Goal: Information Seeking & Learning: Learn about a topic

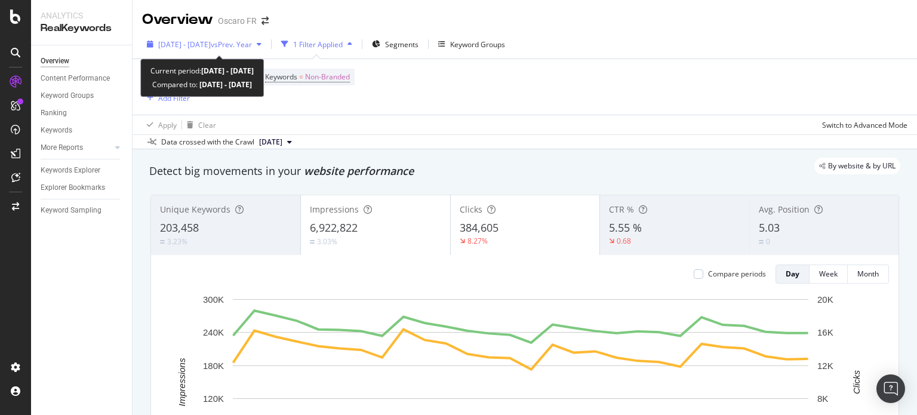
click at [211, 48] on span "[DATE] - [DATE]" at bounding box center [184, 44] width 53 height 10
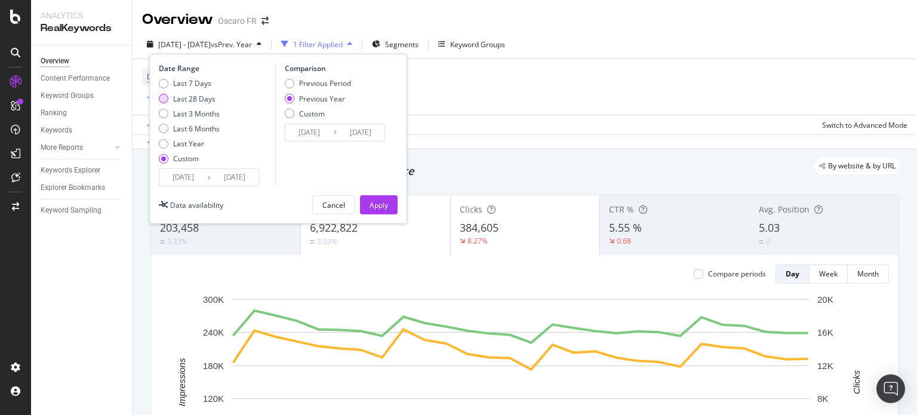
click at [208, 101] on div "Last 28 Days" at bounding box center [194, 99] width 42 height 10
type input "[DATE]"
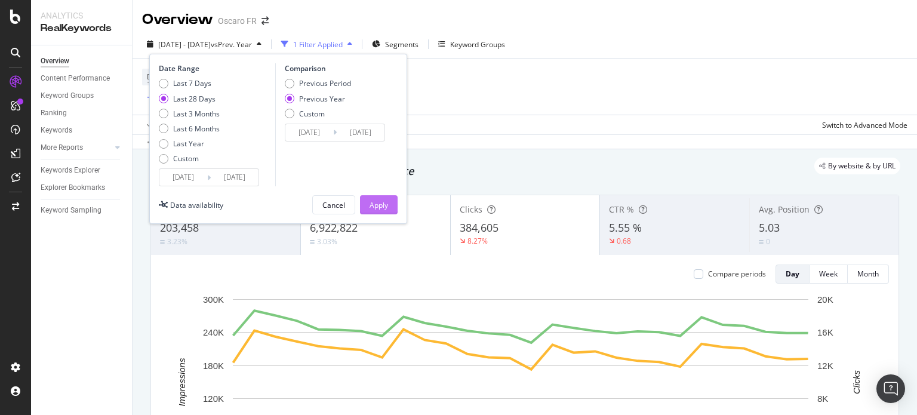
click at [367, 205] on button "Apply" at bounding box center [379, 204] width 38 height 19
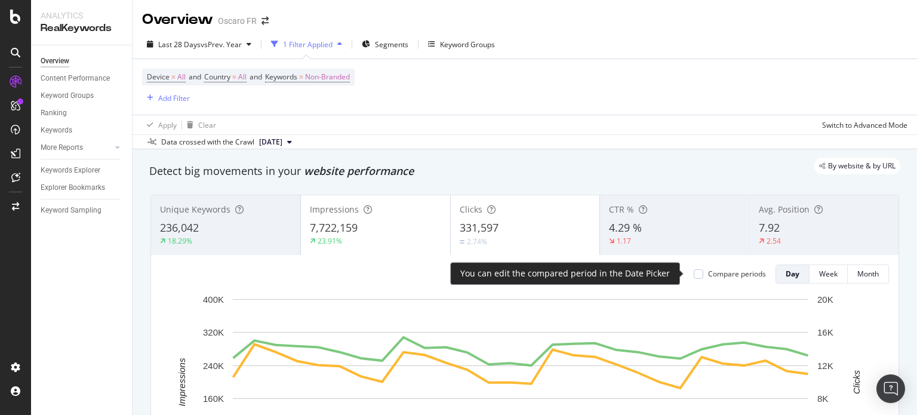
click at [730, 271] on div "Compare periods" at bounding box center [737, 274] width 58 height 10
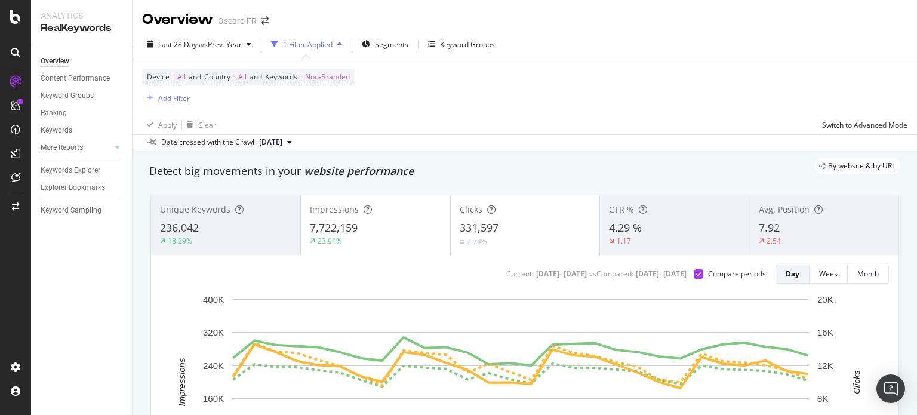
click at [707, 130] on div "Apply Clear Switch to Advanced Mode" at bounding box center [525, 125] width 785 height 20
click at [480, 142] on div "Data crossed with the Crawl [DATE]" at bounding box center [525, 141] width 785 height 14
drag, startPoint x: 488, startPoint y: 226, endPoint x: 503, endPoint y: 35, distance: 191.7
click at [580, 110] on div "Device = All and Country = All and Keywords = Non-Branded Add Filter" at bounding box center [525, 87] width 766 height 56
click at [81, 183] on div "CustomReports" at bounding box center [73, 185] width 59 height 12
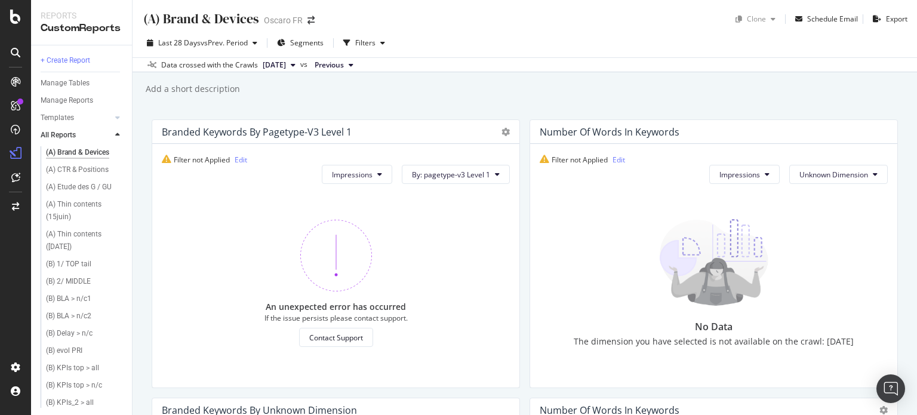
click at [119, 133] on icon at bounding box center [117, 134] width 5 height 7
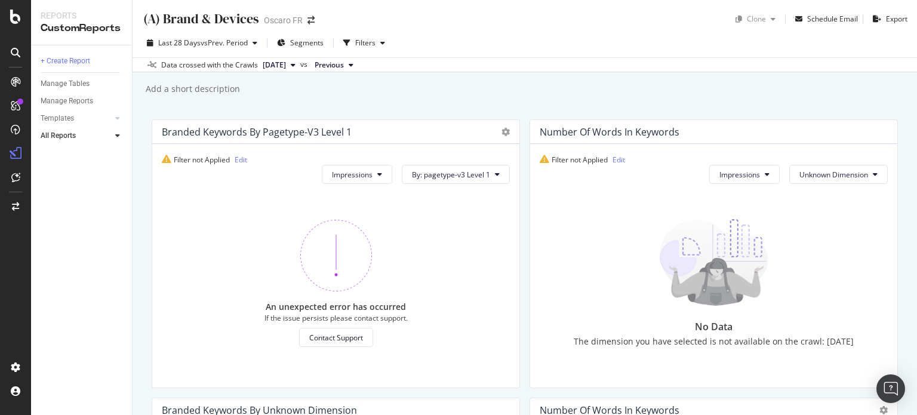
click at [119, 133] on icon at bounding box center [117, 135] width 5 height 7
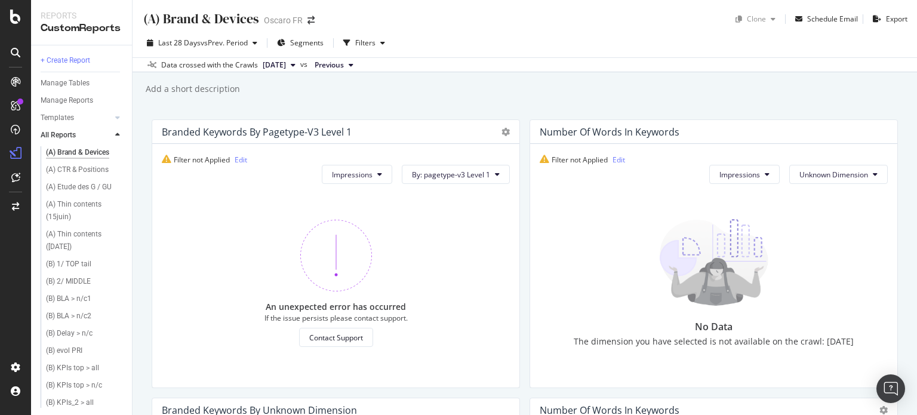
click at [118, 132] on icon at bounding box center [117, 134] width 5 height 7
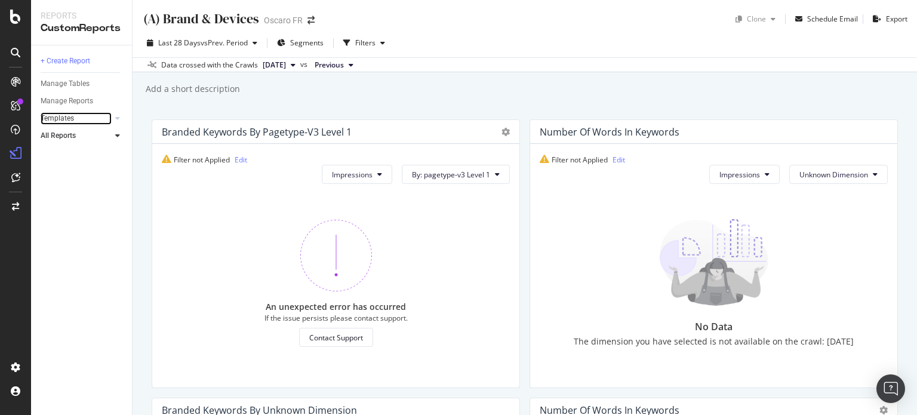
click at [101, 122] on div at bounding box center [106, 118] width 12 height 12
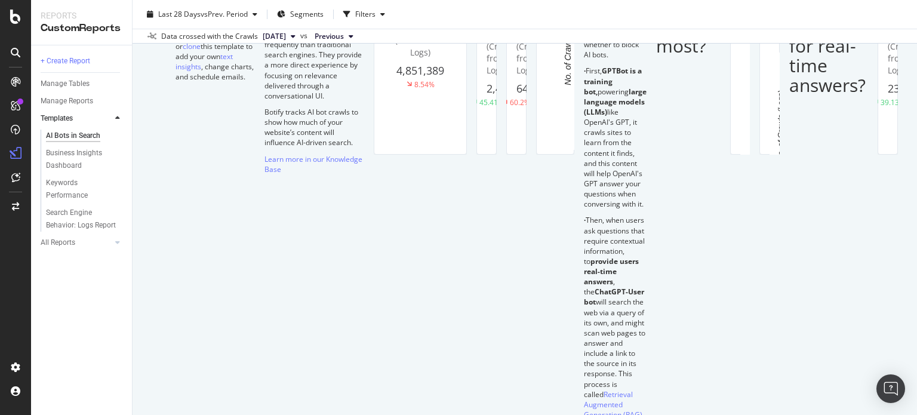
scroll to position [239, 0]
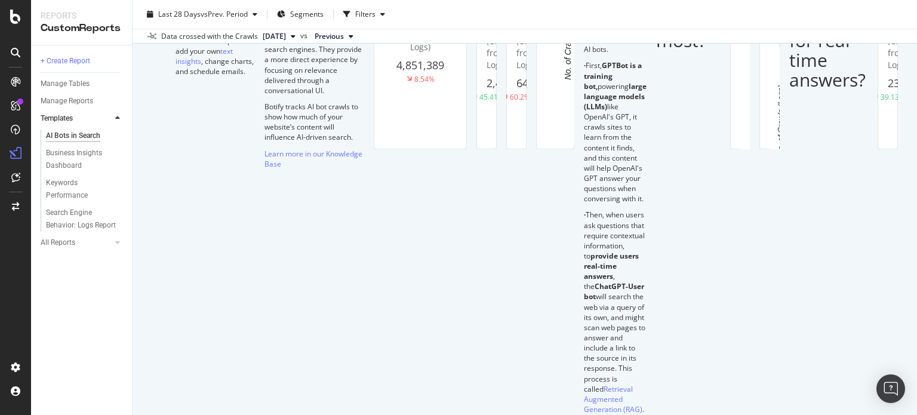
drag, startPoint x: 535, startPoint y: 155, endPoint x: 555, endPoint y: 155, distance: 19.7
click at [466, 149] on div "OpenAI All bots No. of URLs (Crawls from Logs) 2,459,226 45.41%" at bounding box center [420, 27] width 92 height 244
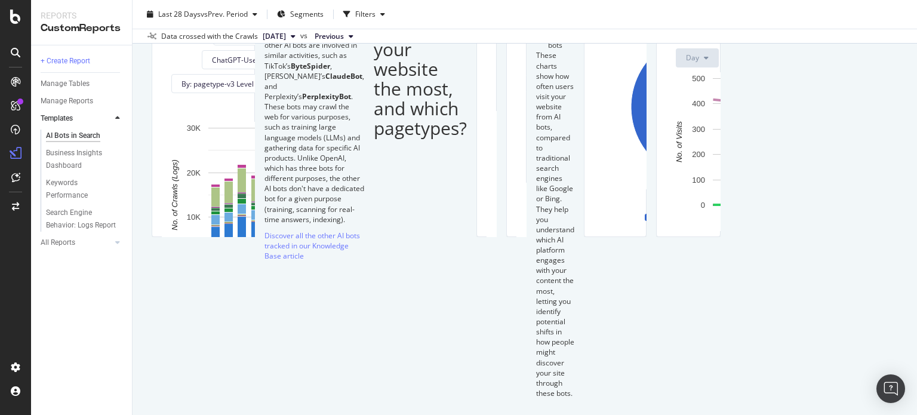
scroll to position [955, 0]
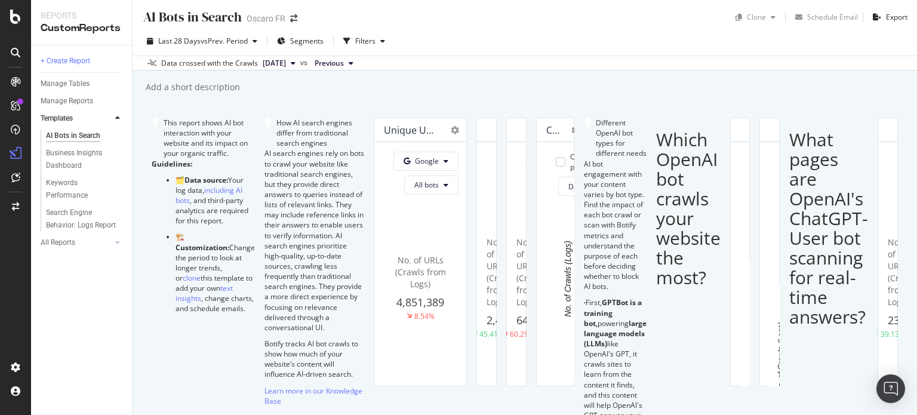
scroll to position [0, 0]
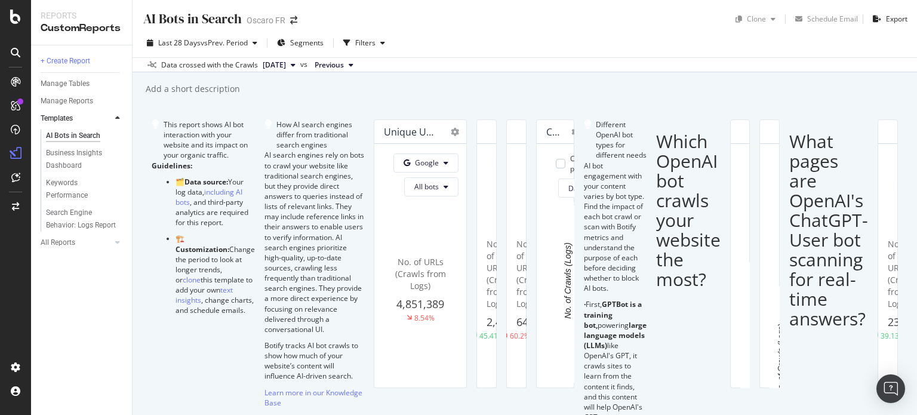
click at [613, 103] on div "AI Bots in Search AI Bots in Search Oscaro FR Clone Schedule Email Export Last …" at bounding box center [525, 207] width 785 height 415
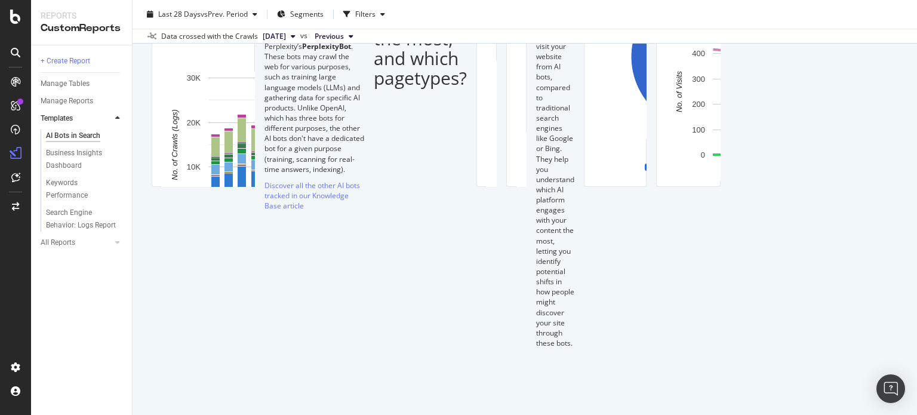
scroll to position [1015, 0]
click at [780, 201] on span "Month" at bounding box center [781, 198] width 21 height 11
drag, startPoint x: 790, startPoint y: 132, endPoint x: 795, endPoint y: 148, distance: 17.0
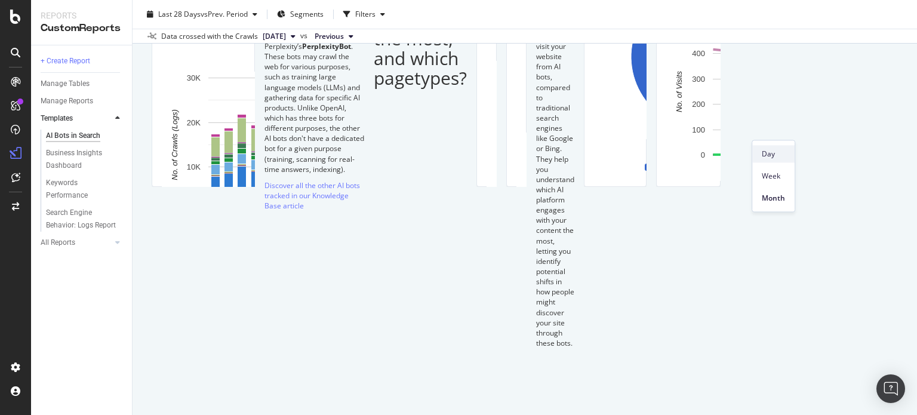
click at [783, 154] on span "Day" at bounding box center [773, 154] width 23 height 11
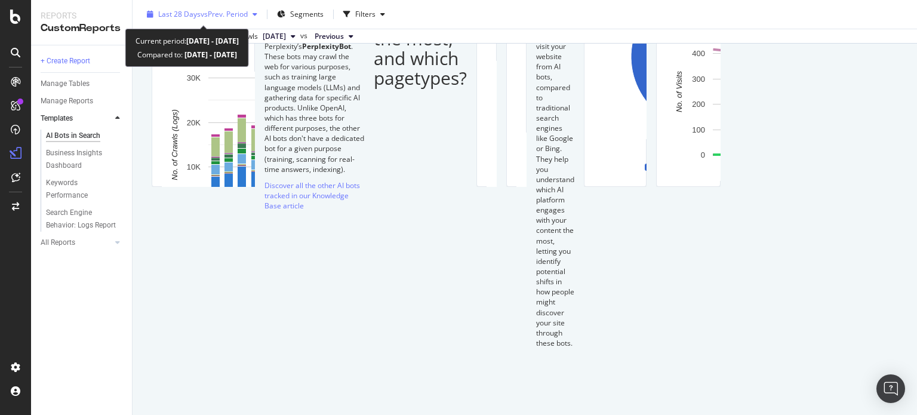
click at [222, 11] on span "vs Prev. Period" at bounding box center [224, 14] width 47 height 10
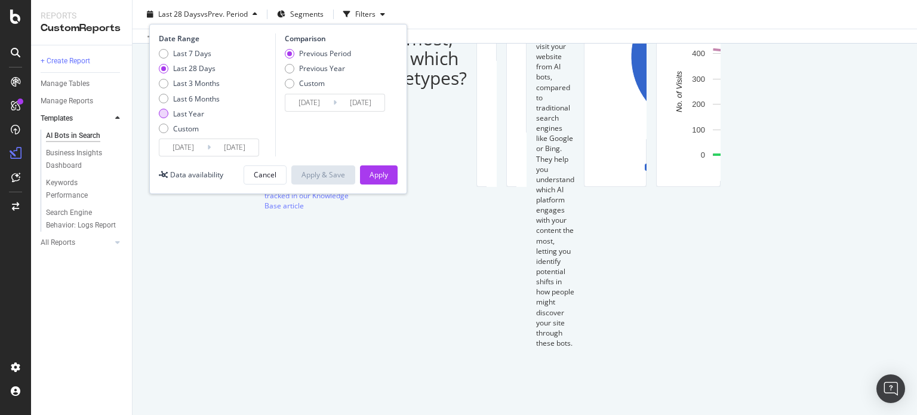
click at [196, 114] on div "Last Year" at bounding box center [188, 114] width 31 height 10
type input "[DATE]"
click at [378, 170] on div "Apply" at bounding box center [379, 175] width 19 height 10
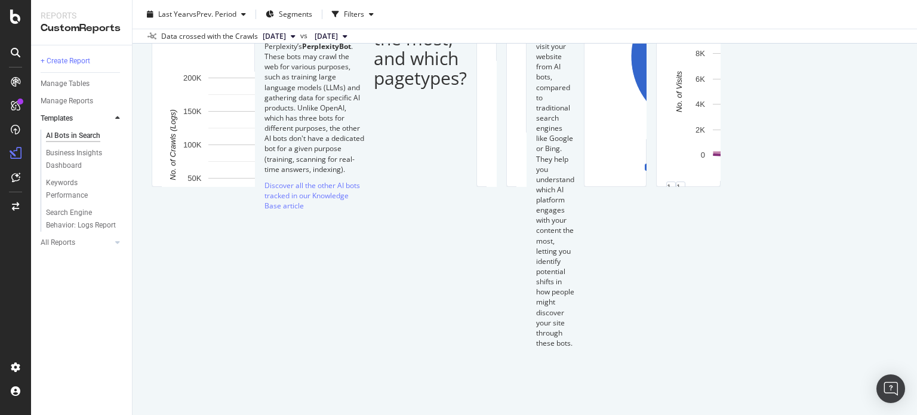
scroll to position [2107, 0]
click at [903, 185] on div "AI Bots in Search AI Bots in Search Oscaro FR Clone Schedule Email Export Last …" at bounding box center [525, 207] width 785 height 415
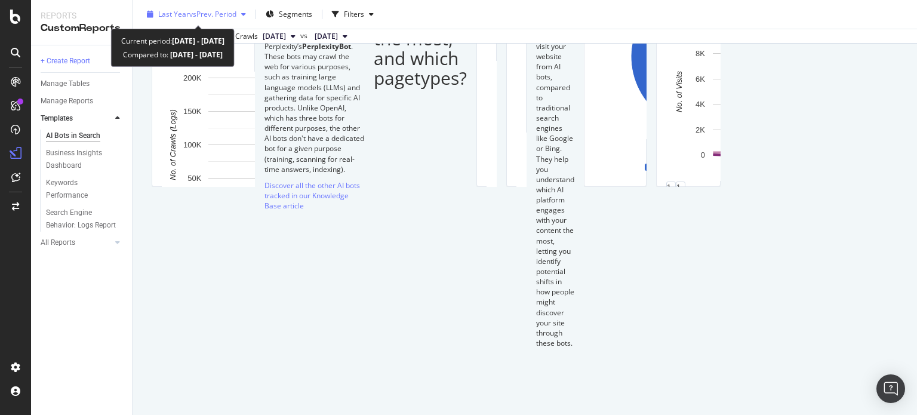
click at [197, 14] on span "vs Prev. Period" at bounding box center [212, 14] width 47 height 10
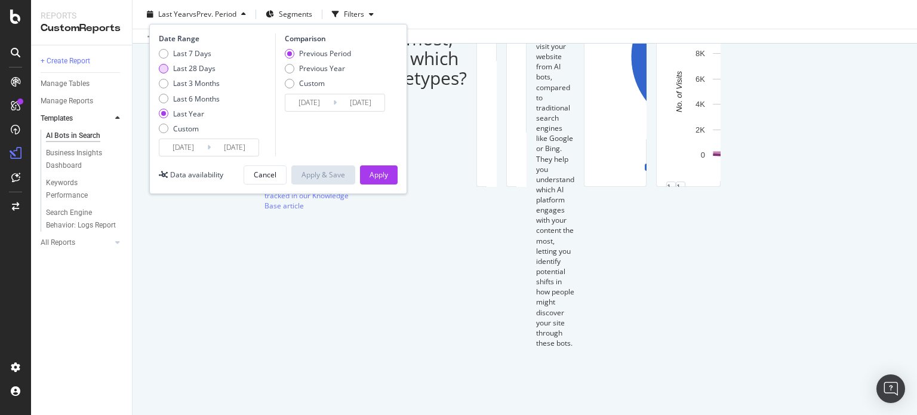
click at [203, 69] on div "Last 28 Days" at bounding box center [194, 68] width 42 height 10
type input "[DATE]"
click at [386, 185] on div "Date Range Last 7 Days Last 28 Days Last 3 Months Last 6 Months Last Year Custo…" at bounding box center [278, 109] width 258 height 170
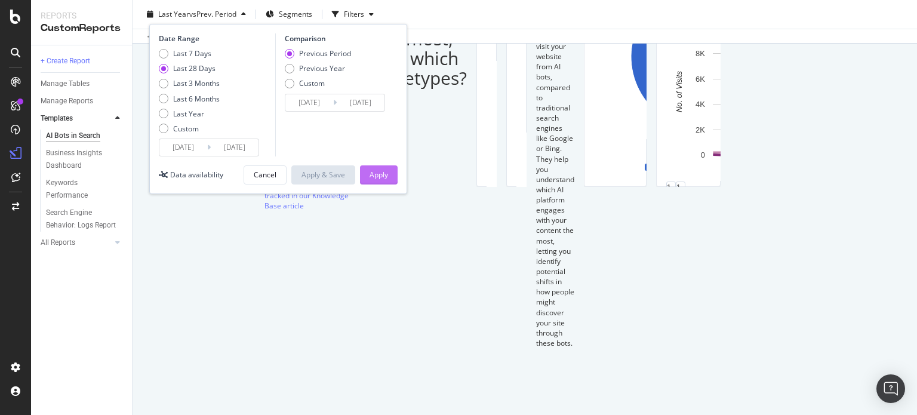
click at [386, 174] on div "Apply" at bounding box center [379, 175] width 19 height 10
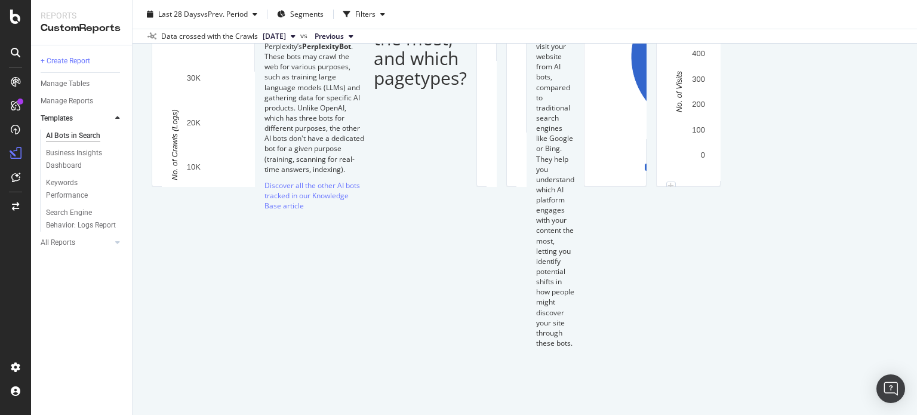
scroll to position [2107, 0]
drag, startPoint x: 638, startPoint y: 81, endPoint x: 623, endPoint y: -5, distance: 87.3
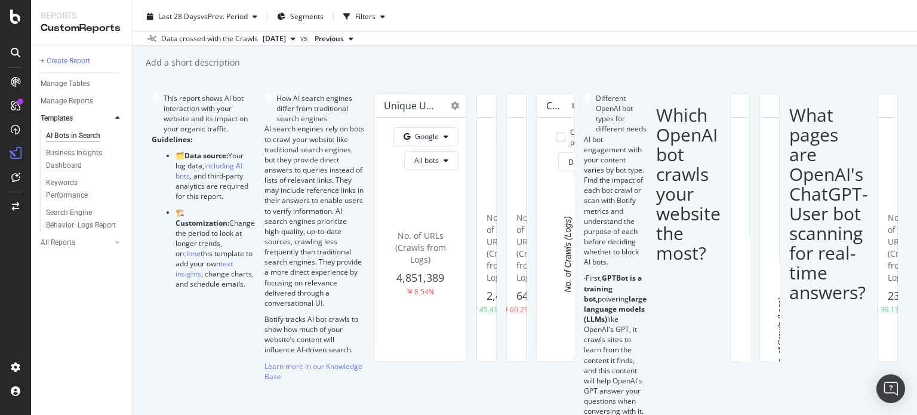
scroll to position [0, 0]
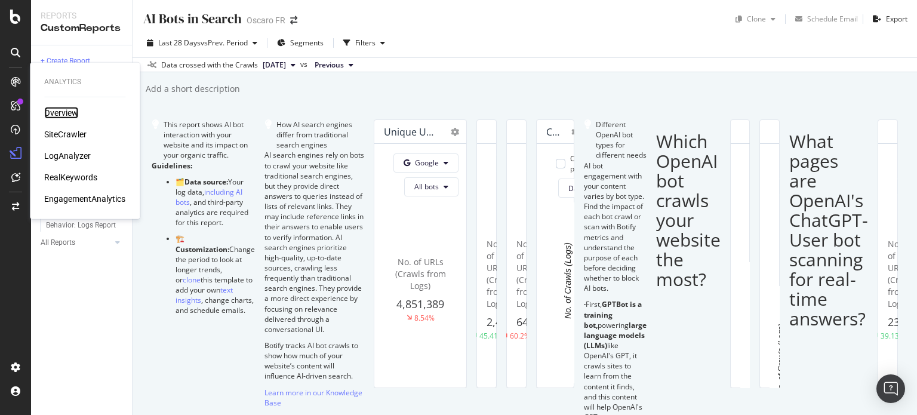
click at [60, 110] on div "Overview" at bounding box center [61, 113] width 34 height 12
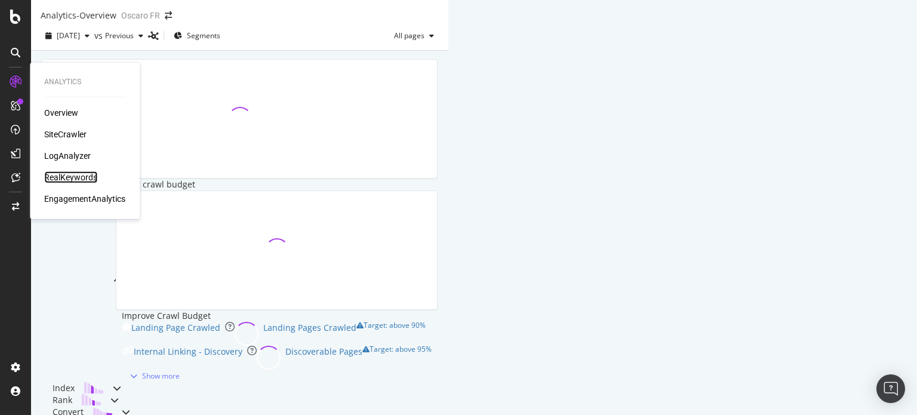
click at [67, 177] on div "RealKeywords" at bounding box center [70, 177] width 53 height 12
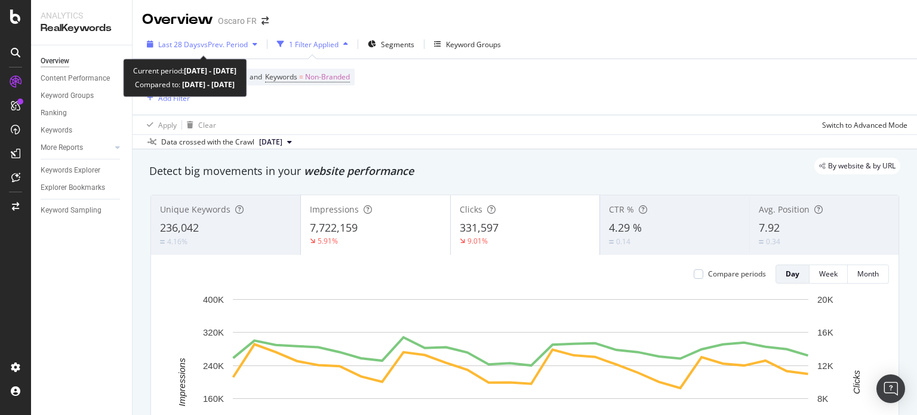
click at [252, 42] on div "button" at bounding box center [255, 44] width 14 height 7
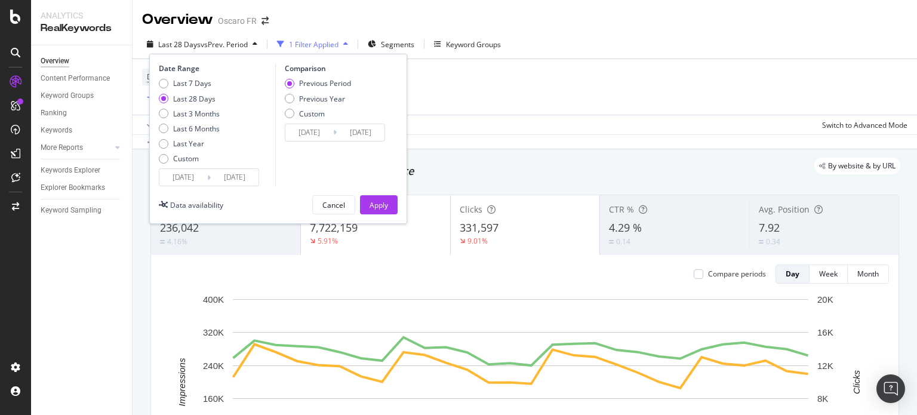
click at [252, 42] on div "button" at bounding box center [255, 44] width 14 height 7
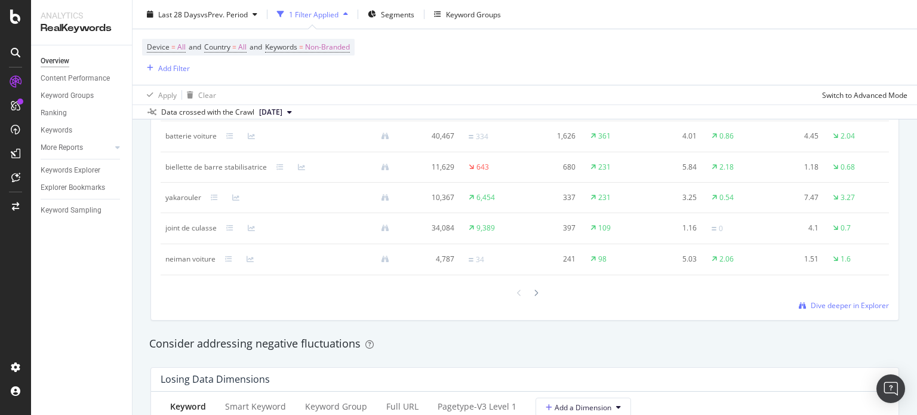
scroll to position [1053, 0]
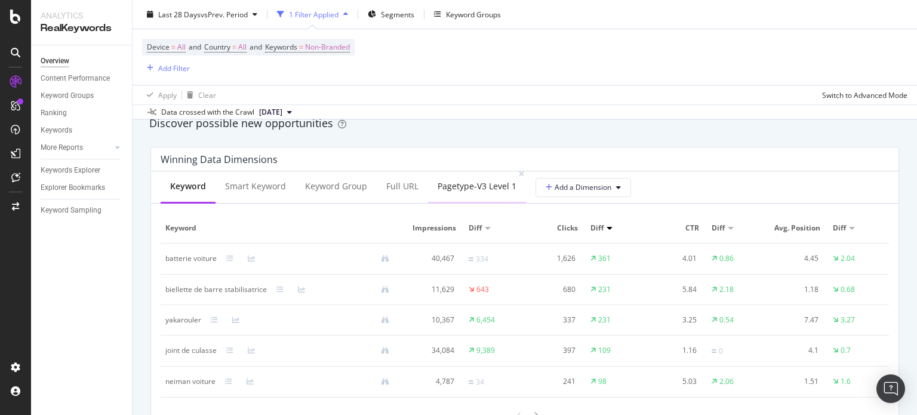
click at [479, 199] on div "pagetype-v3 Level 1" at bounding box center [477, 187] width 98 height 33
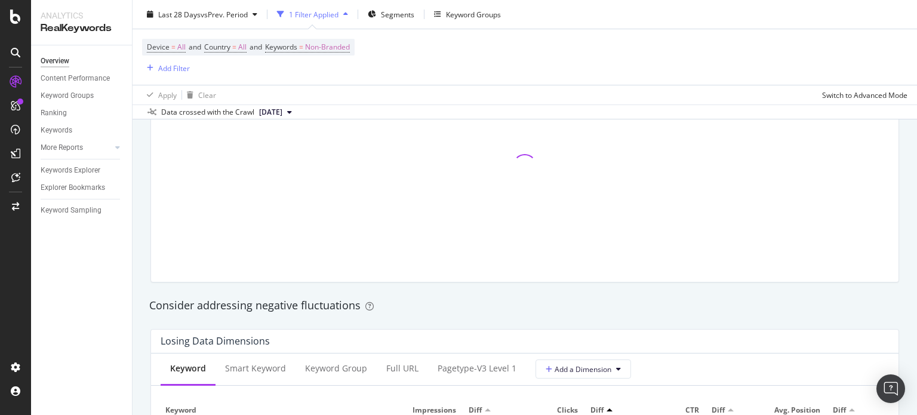
scroll to position [1112, 0]
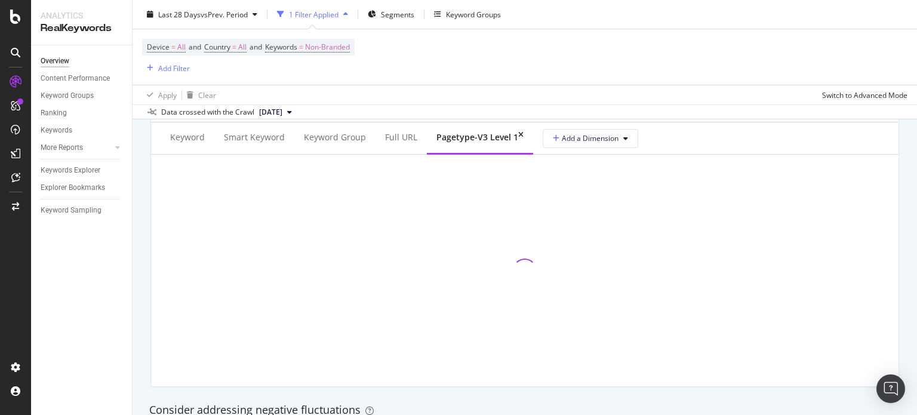
drag, startPoint x: 662, startPoint y: 146, endPoint x: 670, endPoint y: 121, distance: 25.9
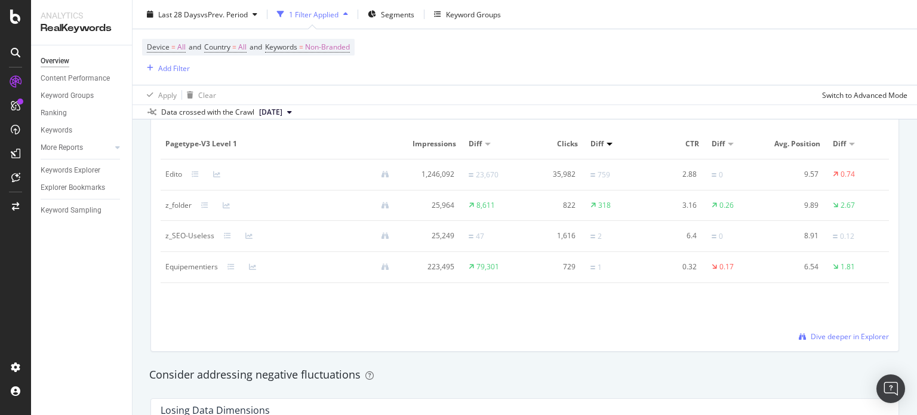
scroll to position [1101, 0]
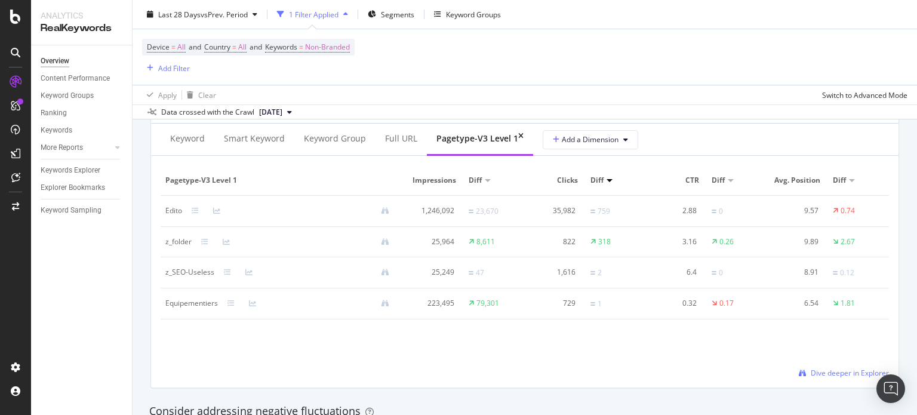
drag, startPoint x: 594, startPoint y: 353, endPoint x: 601, endPoint y: 348, distance: 9.1
click at [600, 348] on div "pagetype-v3 Level 1 Impressions Diff Clicks Diff CTR Diff Avg. Position Diff Ed…" at bounding box center [525, 271] width 729 height 213
click at [390, 134] on div "Full URL" at bounding box center [401, 139] width 32 height 12
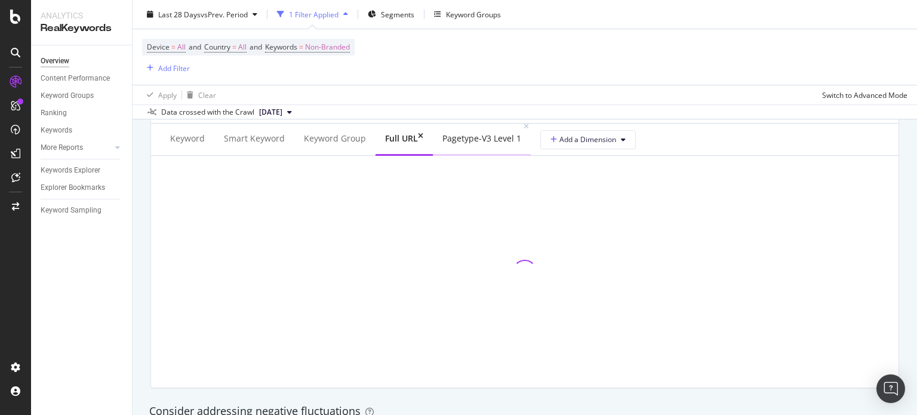
click at [448, 142] on div "pagetype-v3 Level 1" at bounding box center [481, 139] width 79 height 12
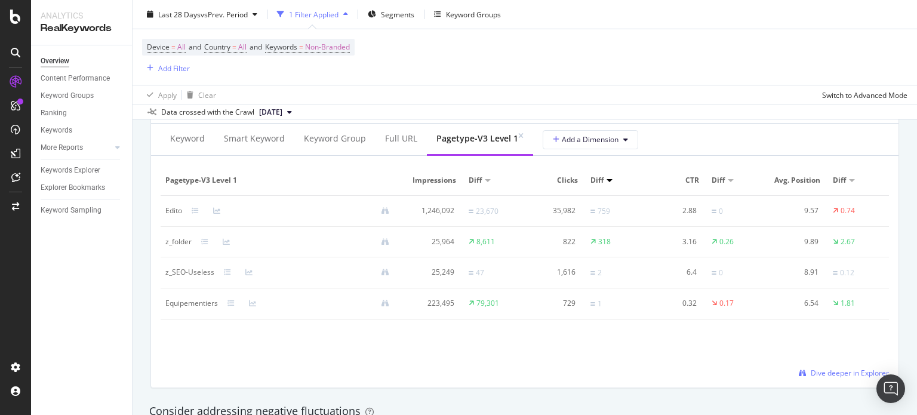
click at [451, 142] on div "pagetype-v3 Level 1" at bounding box center [478, 139] width 82 height 12
click at [394, 142] on div "Full URL" at bounding box center [401, 139] width 32 height 12
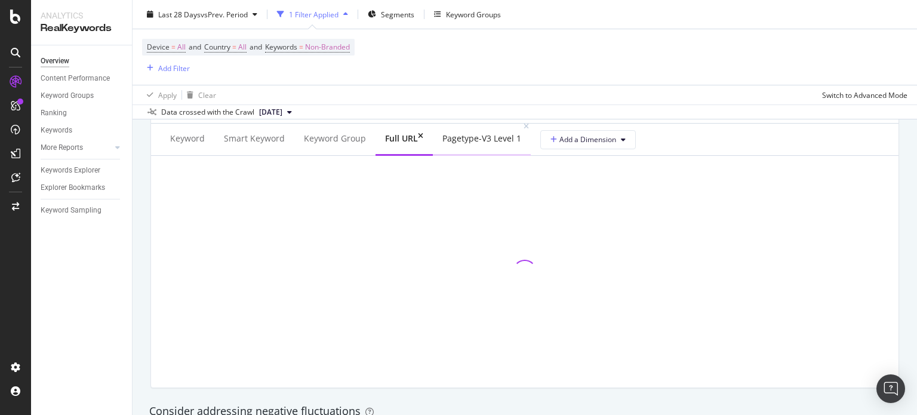
click at [456, 142] on div "pagetype-v3 Level 1" at bounding box center [481, 139] width 79 height 12
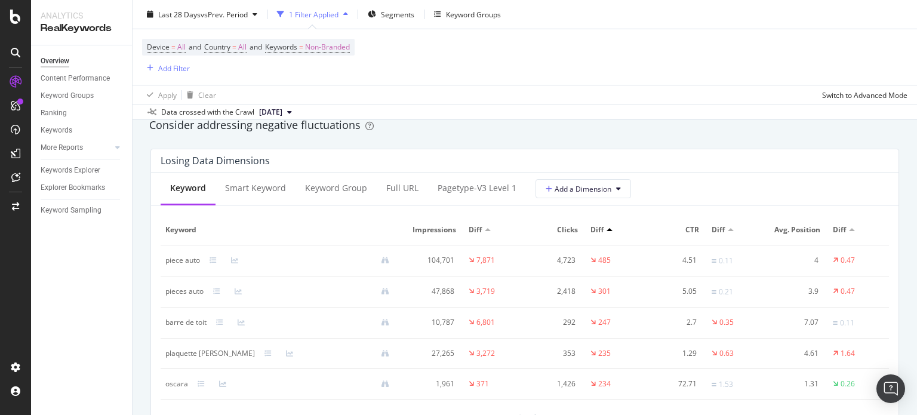
scroll to position [1284, 0]
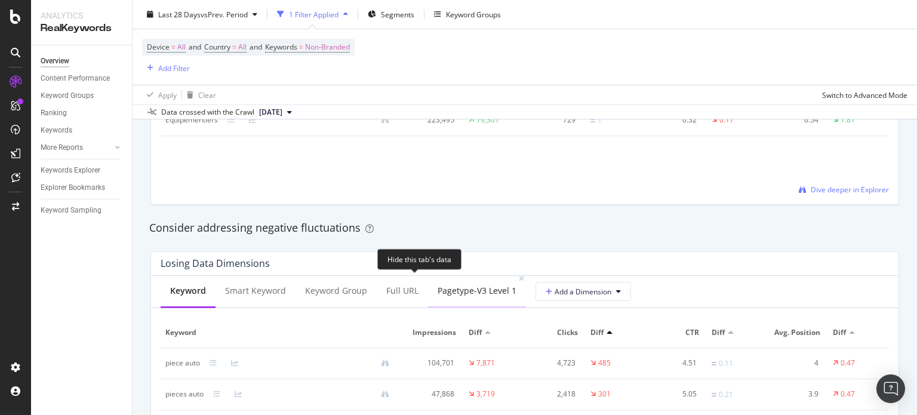
click at [445, 285] on div "pagetype-v3 Level 1" at bounding box center [477, 291] width 79 height 12
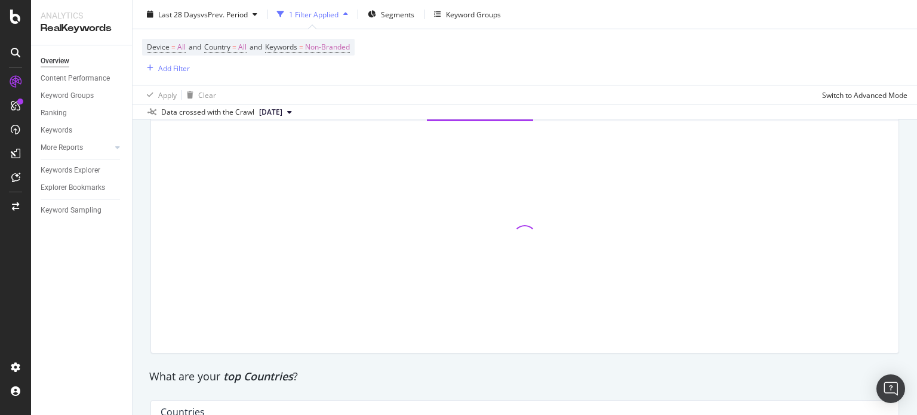
scroll to position [1463, 0]
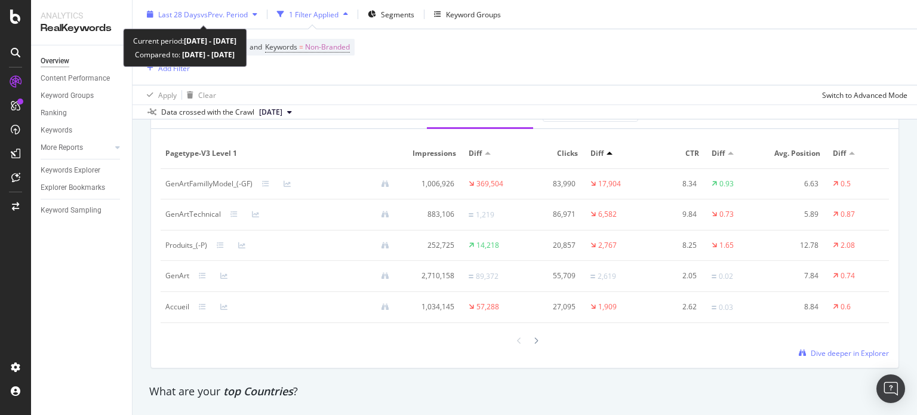
click at [257, 18] on div "Last 28 Days vs Prev. Period" at bounding box center [202, 14] width 120 height 18
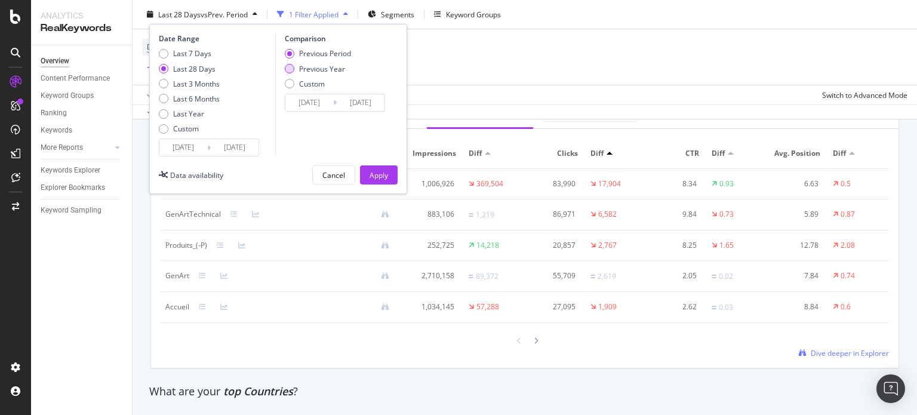
click at [316, 66] on div "Previous Year" at bounding box center [322, 68] width 46 height 10
type input "[DATE]"
click at [378, 168] on div "Apply" at bounding box center [379, 175] width 19 height 18
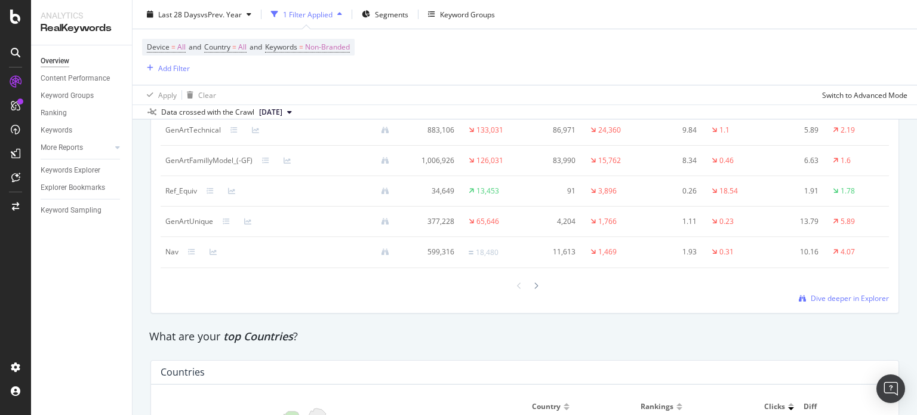
scroll to position [1403, 0]
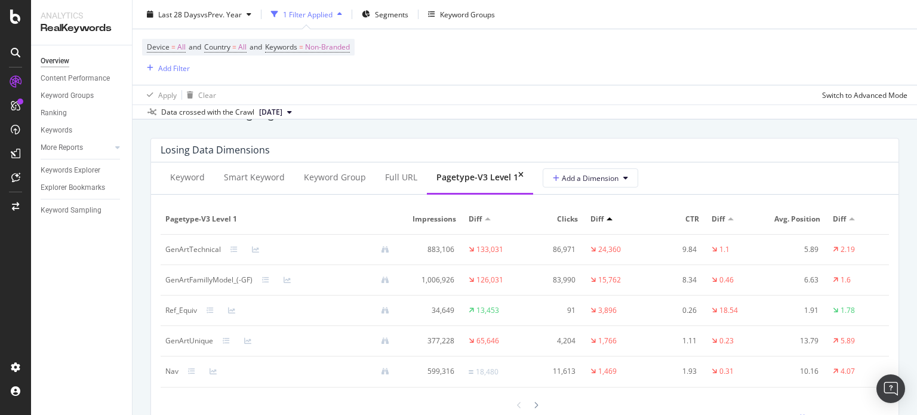
click at [710, 110] on div "Data crossed with the Crawl [DATE]" at bounding box center [525, 112] width 785 height 14
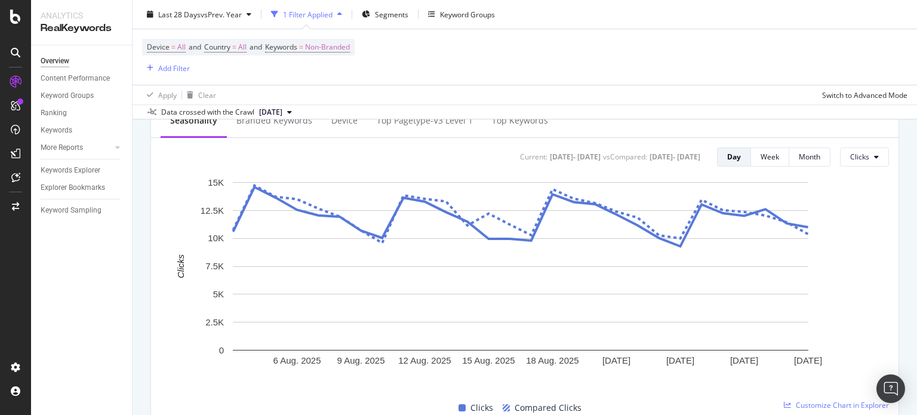
drag, startPoint x: 672, startPoint y: 158, endPoint x: 681, endPoint y: 71, distance: 87.0
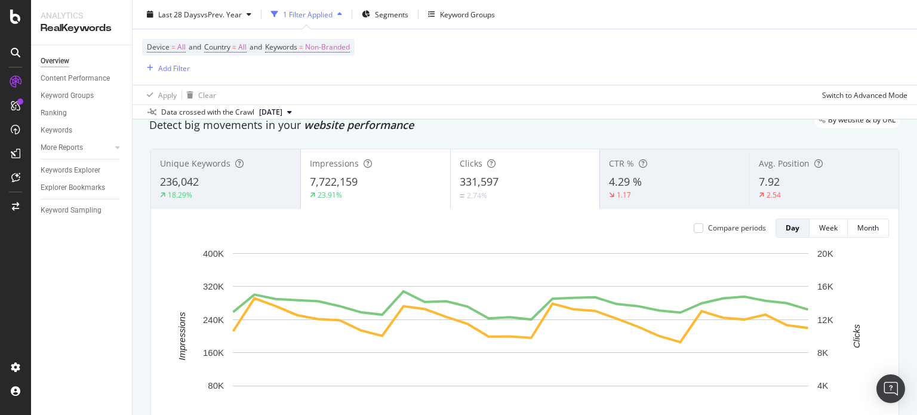
scroll to position [0, 0]
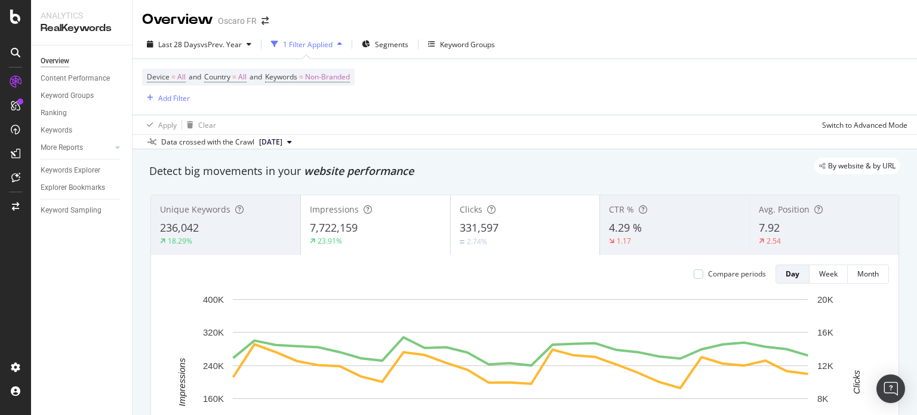
click at [689, 92] on div "Device = All and Country = All and Keywords = Non-Branded Add Filter" at bounding box center [525, 87] width 766 height 56
click at [593, 27] on div "Overview Oscaro FR" at bounding box center [525, 15] width 785 height 30
